Goal: Find specific page/section: Find specific page/section

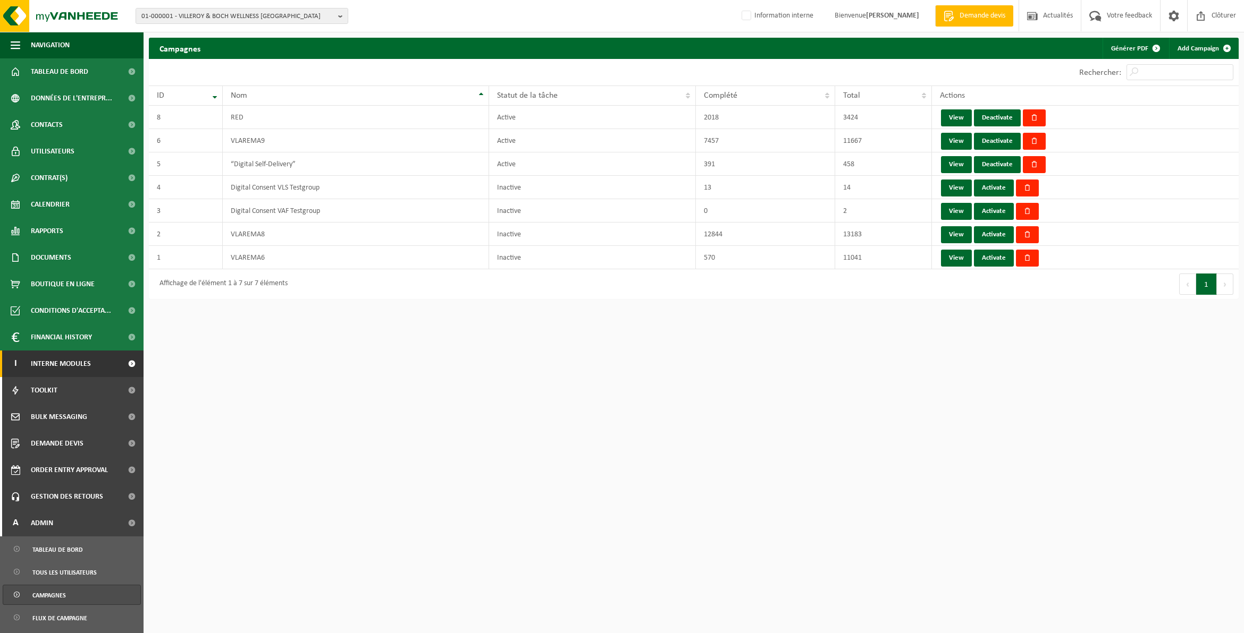
click at [57, 362] on span "Interne modules" at bounding box center [61, 364] width 60 height 27
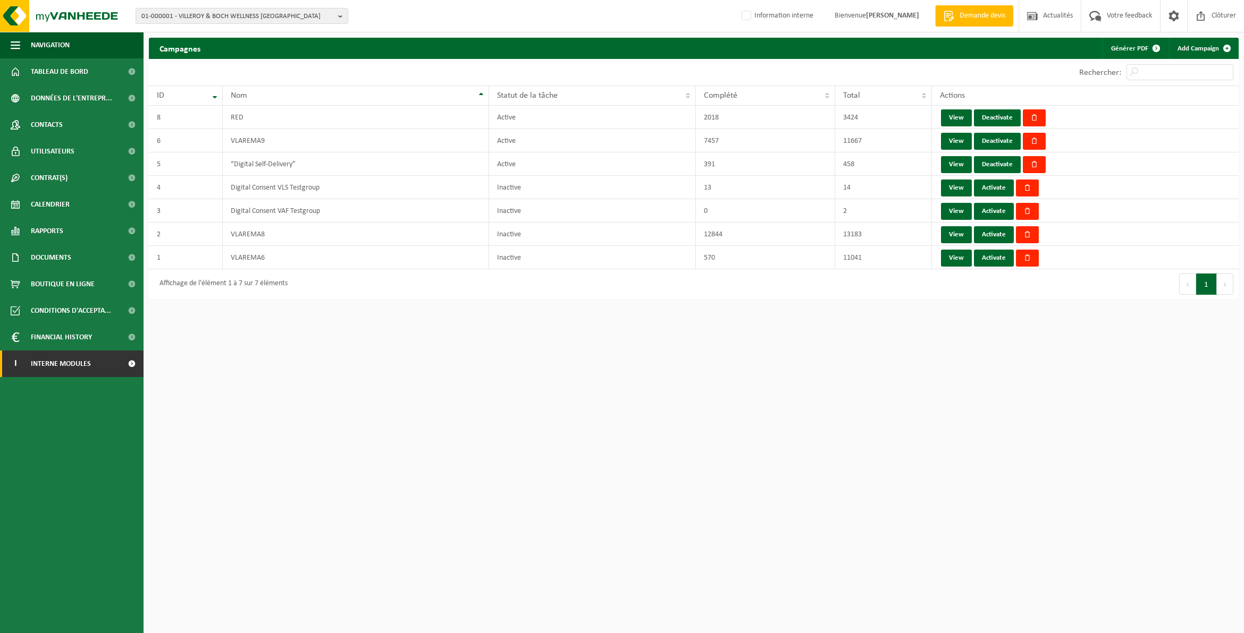
click at [57, 362] on span "Interne modules" at bounding box center [61, 364] width 60 height 27
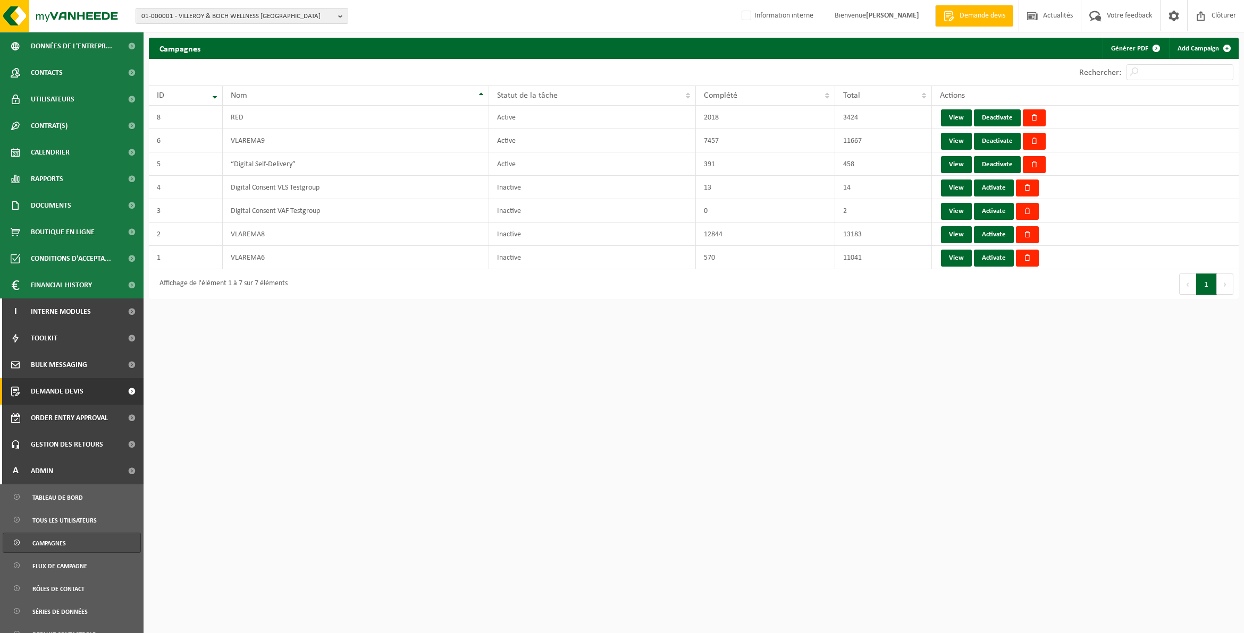
scroll to position [199, 0]
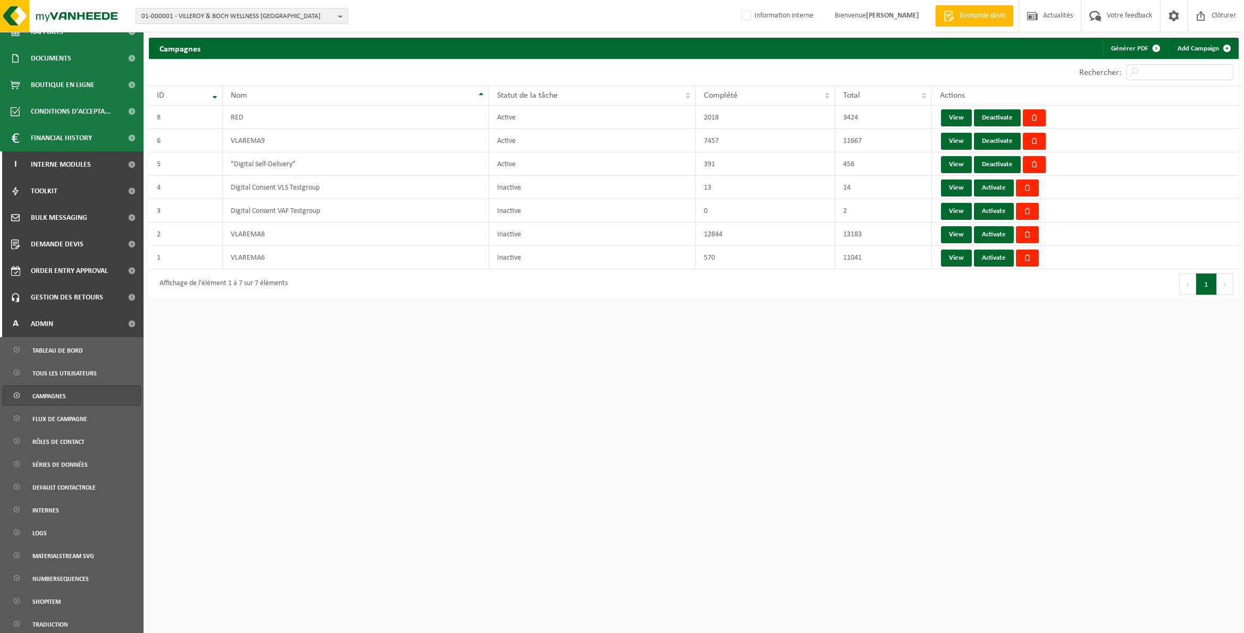
click at [61, 395] on span "Campagnes" at bounding box center [48, 396] width 33 height 20
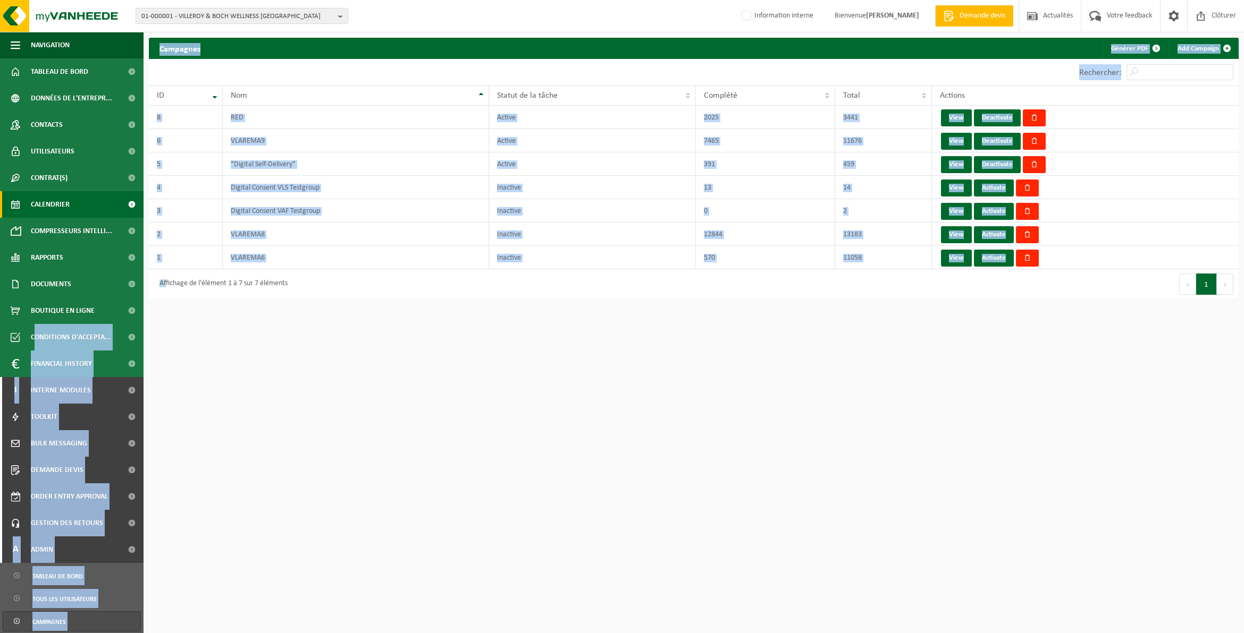
drag, startPoint x: 126, startPoint y: 423, endPoint x: 102, endPoint y: 212, distance: 212.9
click at [83, 224] on html "01-000001 - VILLEROY & BOCH WELLNESS NV 01-000001 - VILLEROY & BOCH WELLNESS NV…" at bounding box center [622, 316] width 1244 height 633
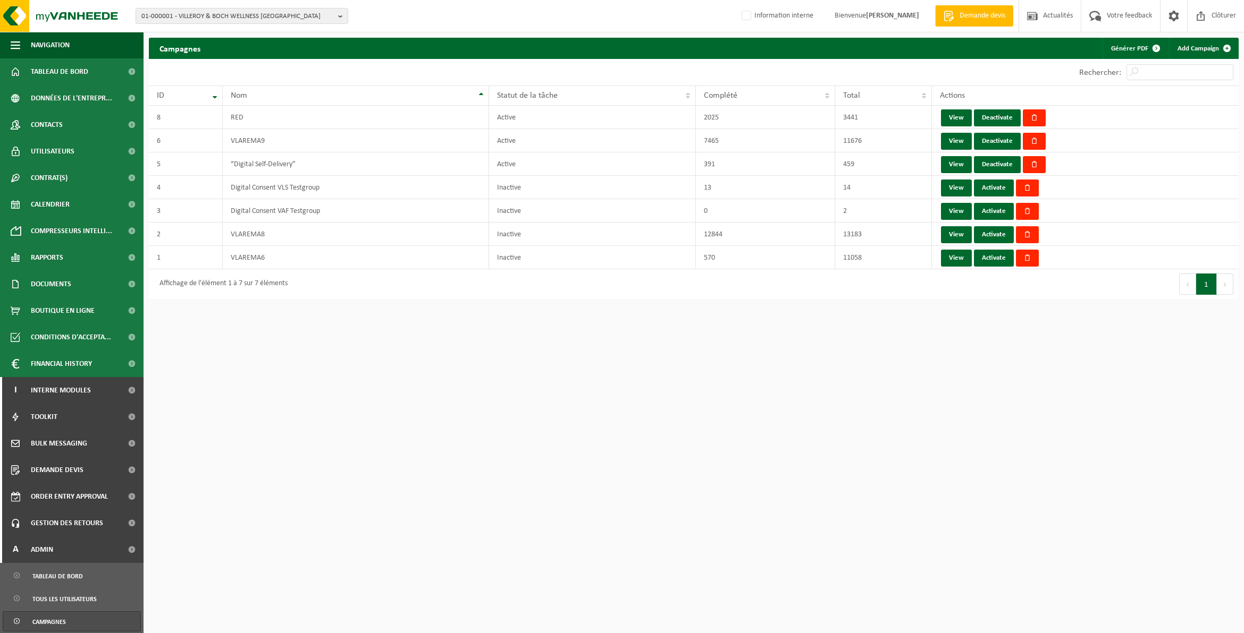
drag, startPoint x: 697, startPoint y: 632, endPoint x: 548, endPoint y: 641, distance: 148.5
click at [548, 633] on html "01-000001 - VILLEROY & BOCH WELLNESS NV 01-000001 - VILLEROY & BOCH WELLNESS NV…" at bounding box center [622, 316] width 1244 height 633
